Goal: Information Seeking & Learning: Learn about a topic

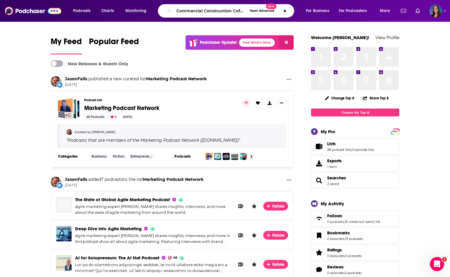
type input "Commercial Construction Coffee Talk"
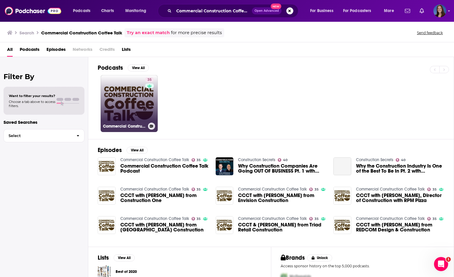
click at [130, 107] on link "35 Commercial Construction Coffee Talk" at bounding box center [129, 103] width 57 height 57
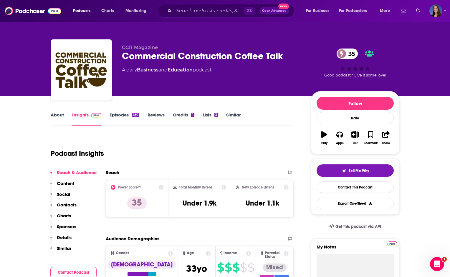
click at [62, 115] on link "About" at bounding box center [57, 119] width 13 height 14
